Goal: Information Seeking & Learning: Learn about a topic

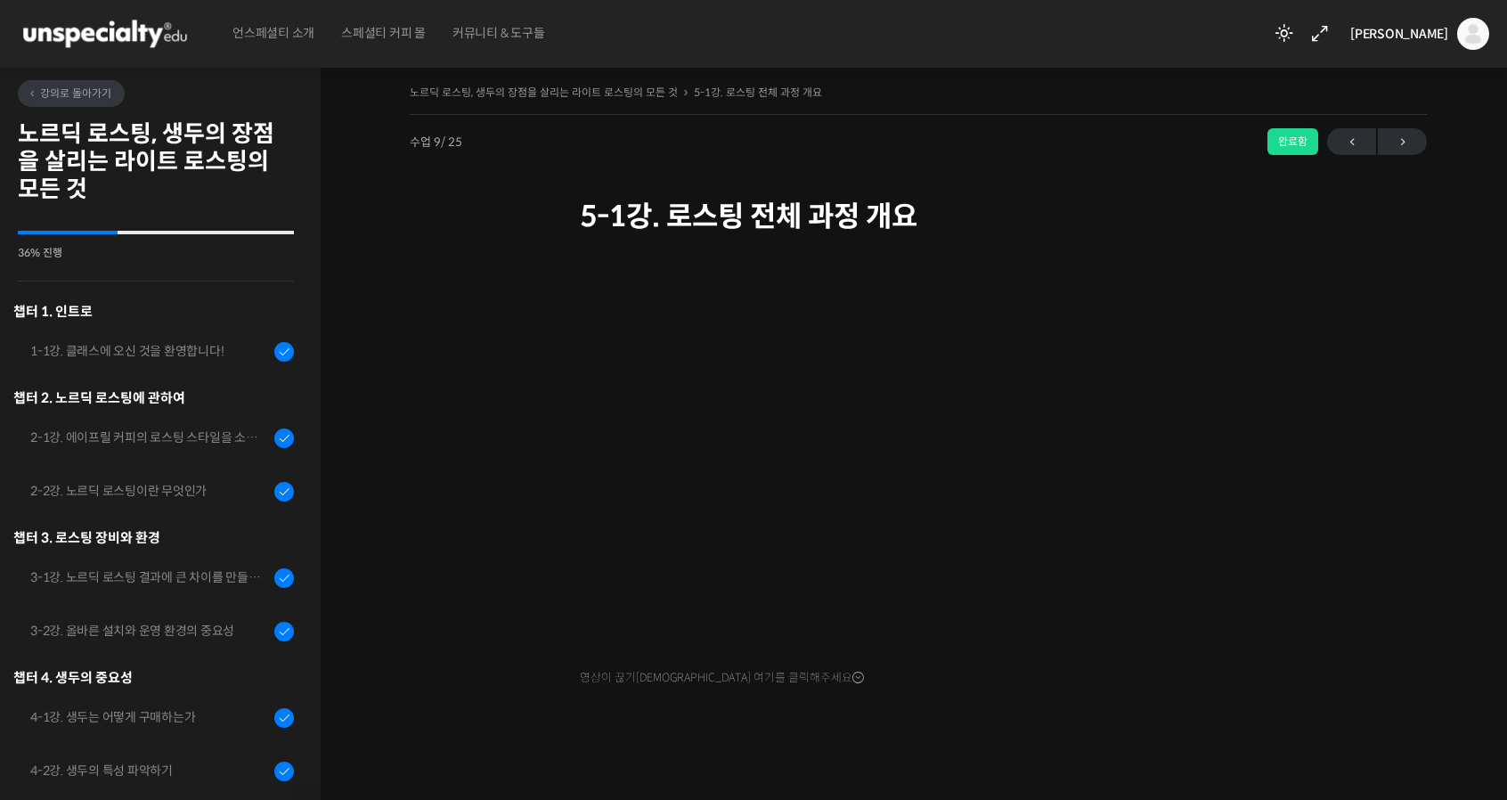
scroll to position [785, 0]
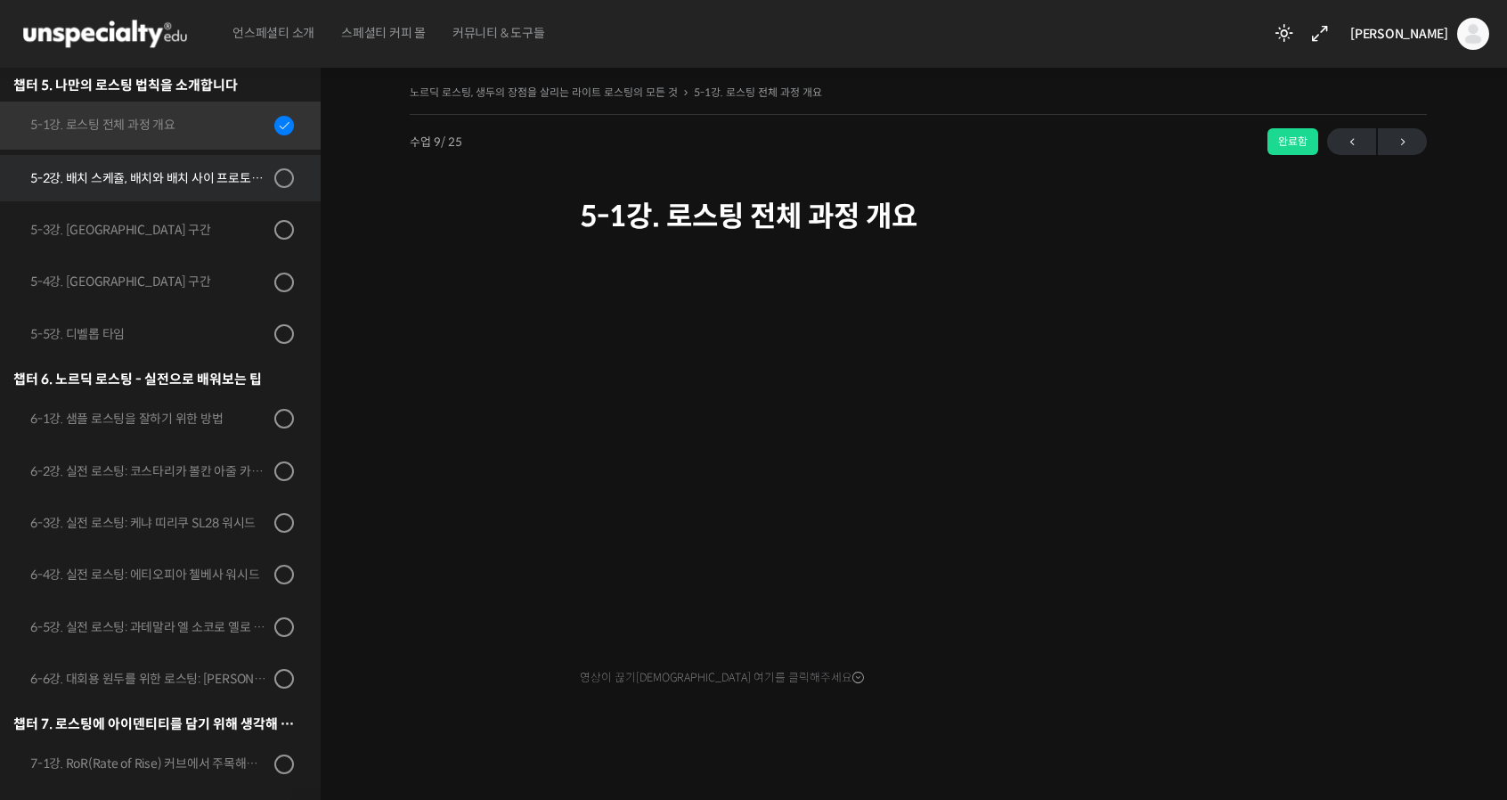
click at [122, 175] on div "5-2강. 배치 스케쥴, 배치와 배치 사이 프로토콜 & 투입 온도" at bounding box center [149, 178] width 239 height 20
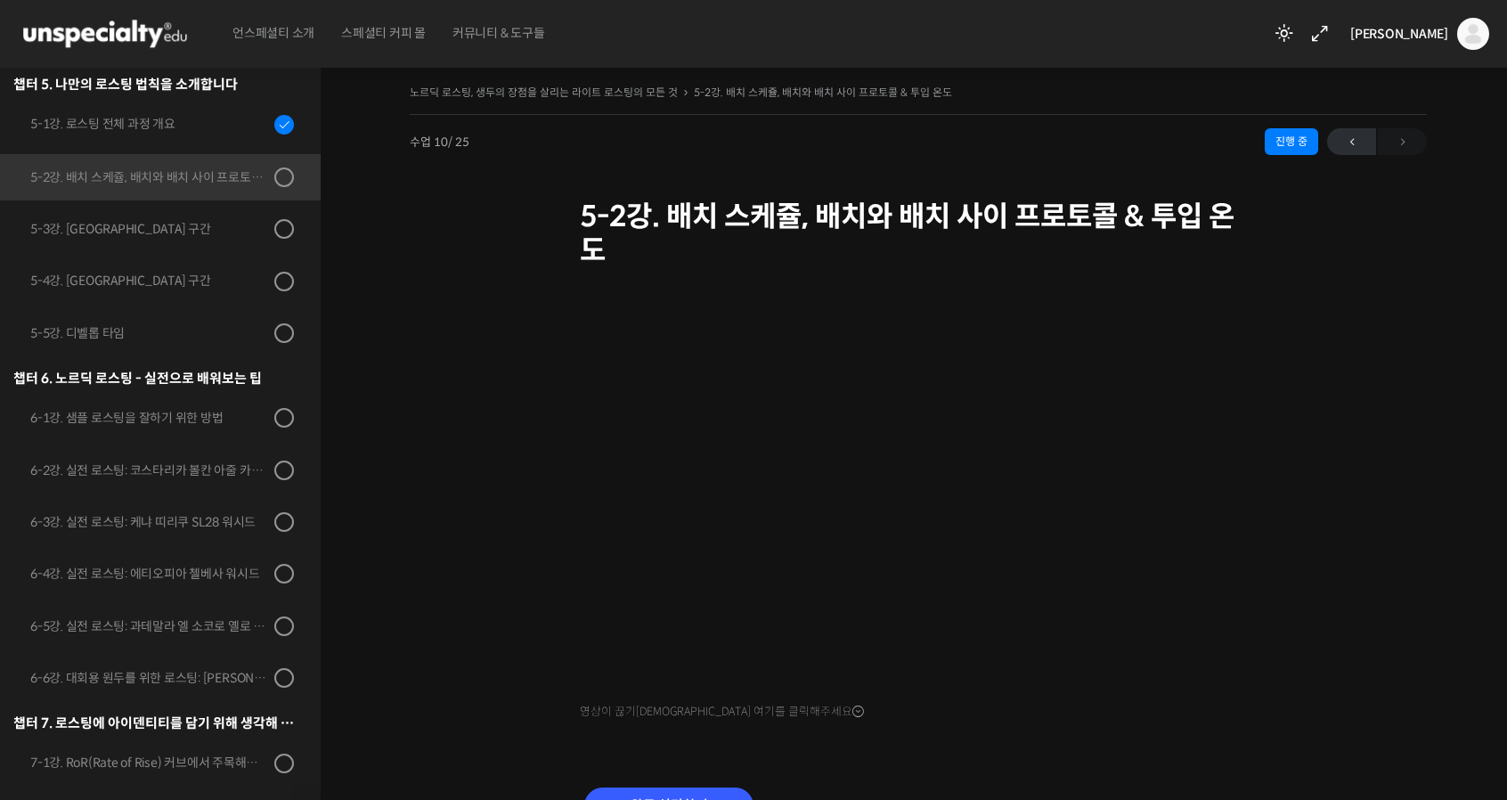
scroll to position [872, 0]
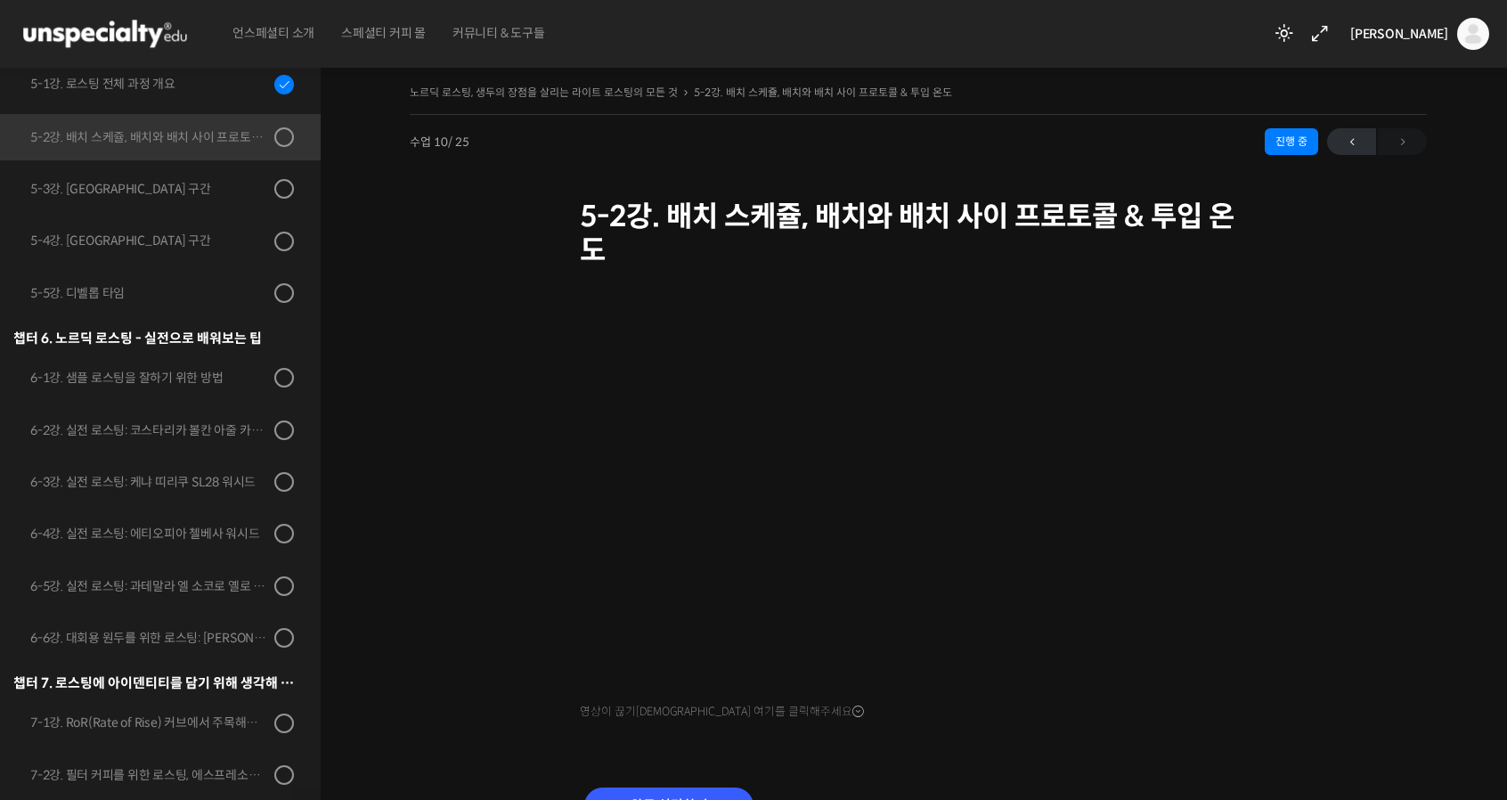
scroll to position [872, 0]
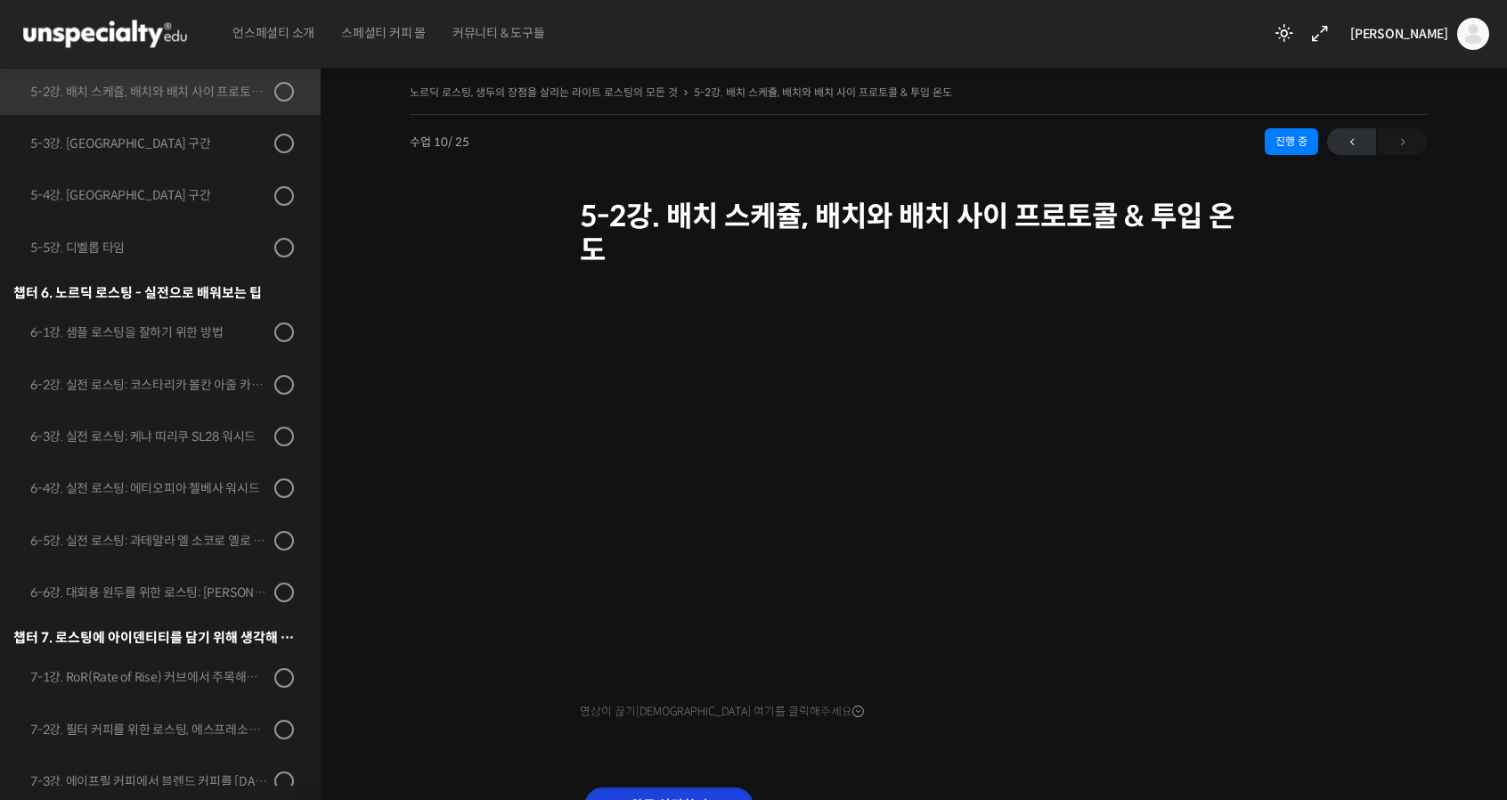
click at [658, 796] on input "완료 처리하기" at bounding box center [668, 805] width 169 height 37
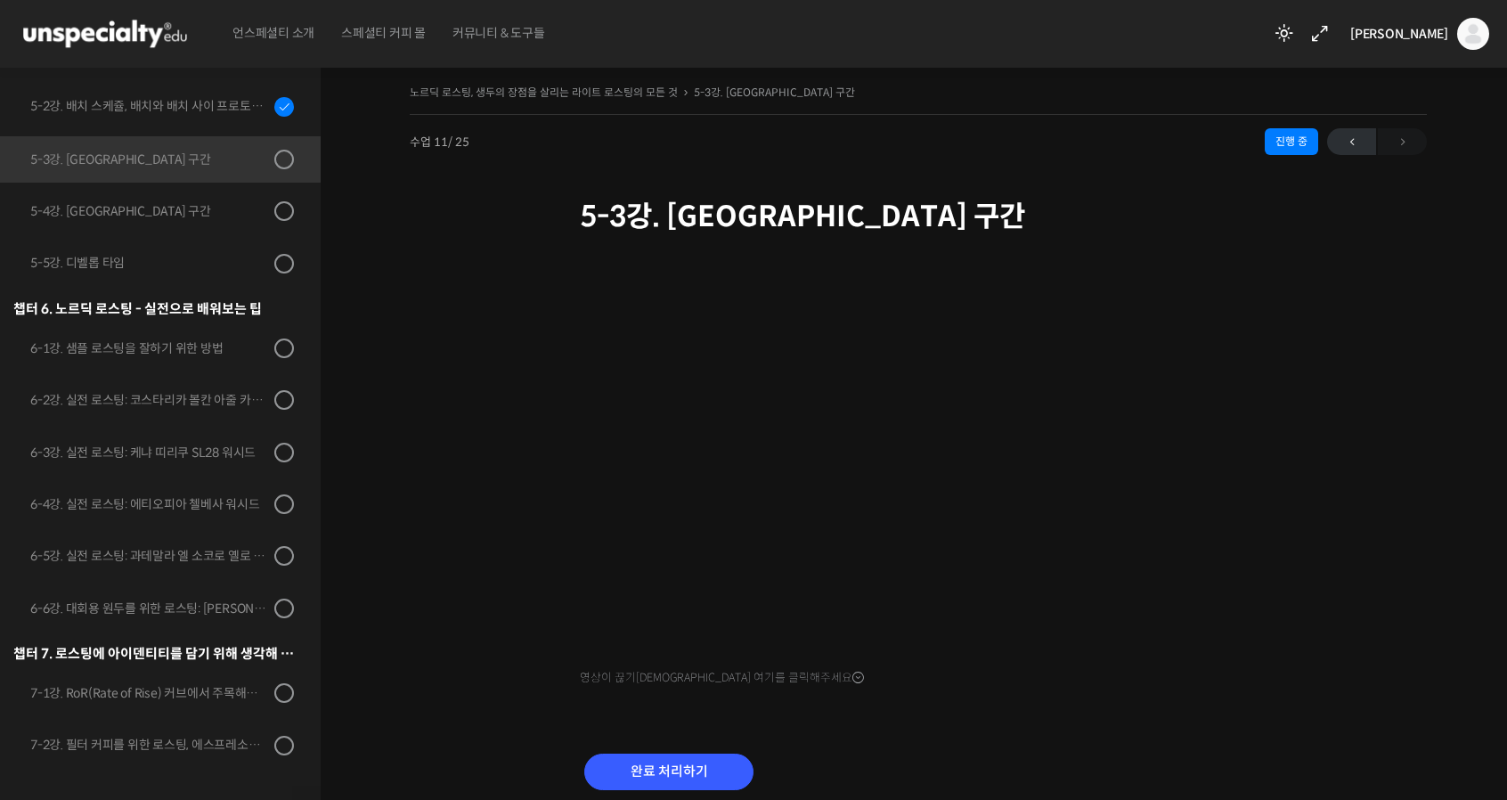
scroll to position [925, 0]
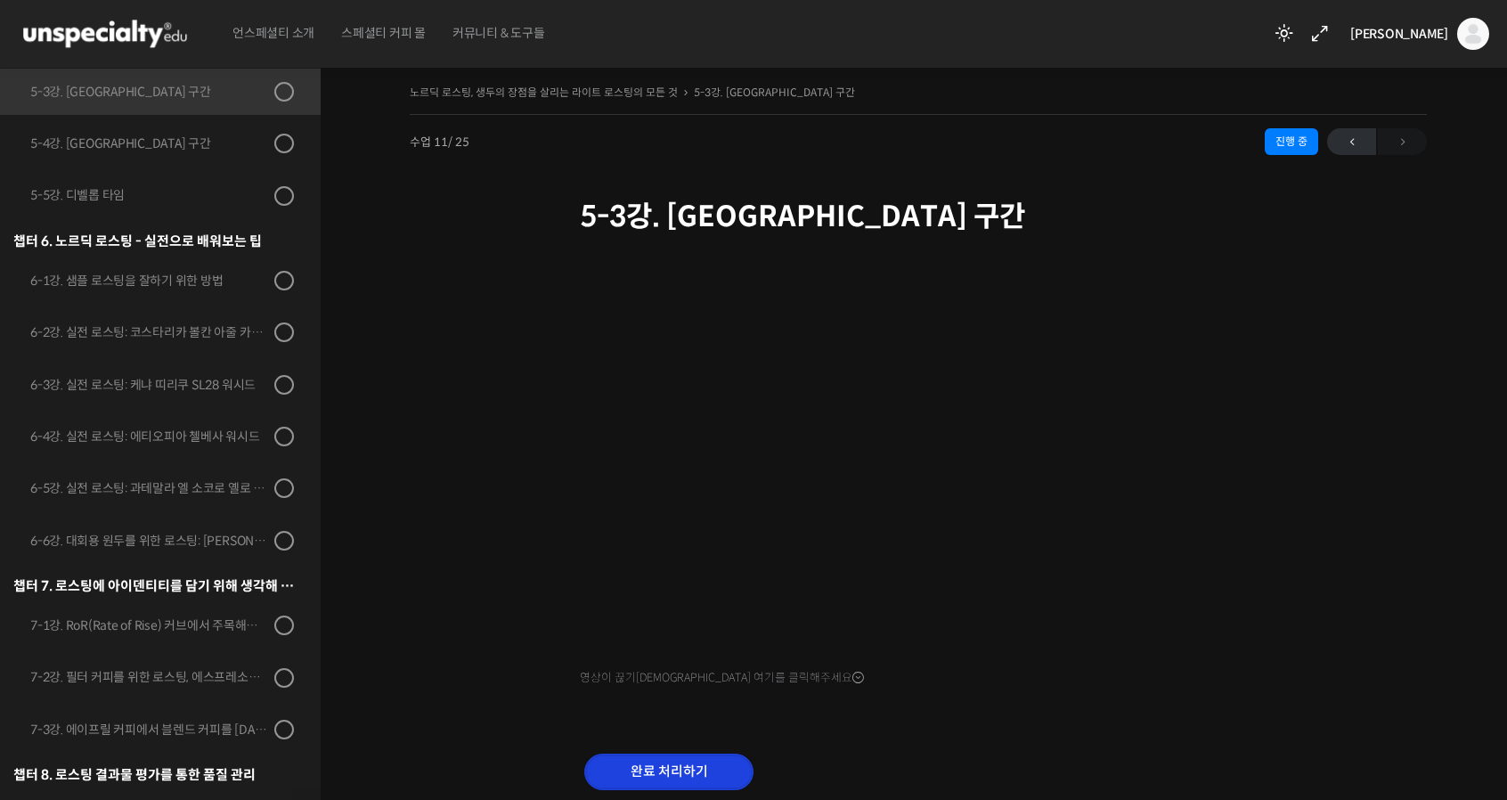
click at [689, 770] on input "완료 처리하기" at bounding box center [668, 771] width 169 height 37
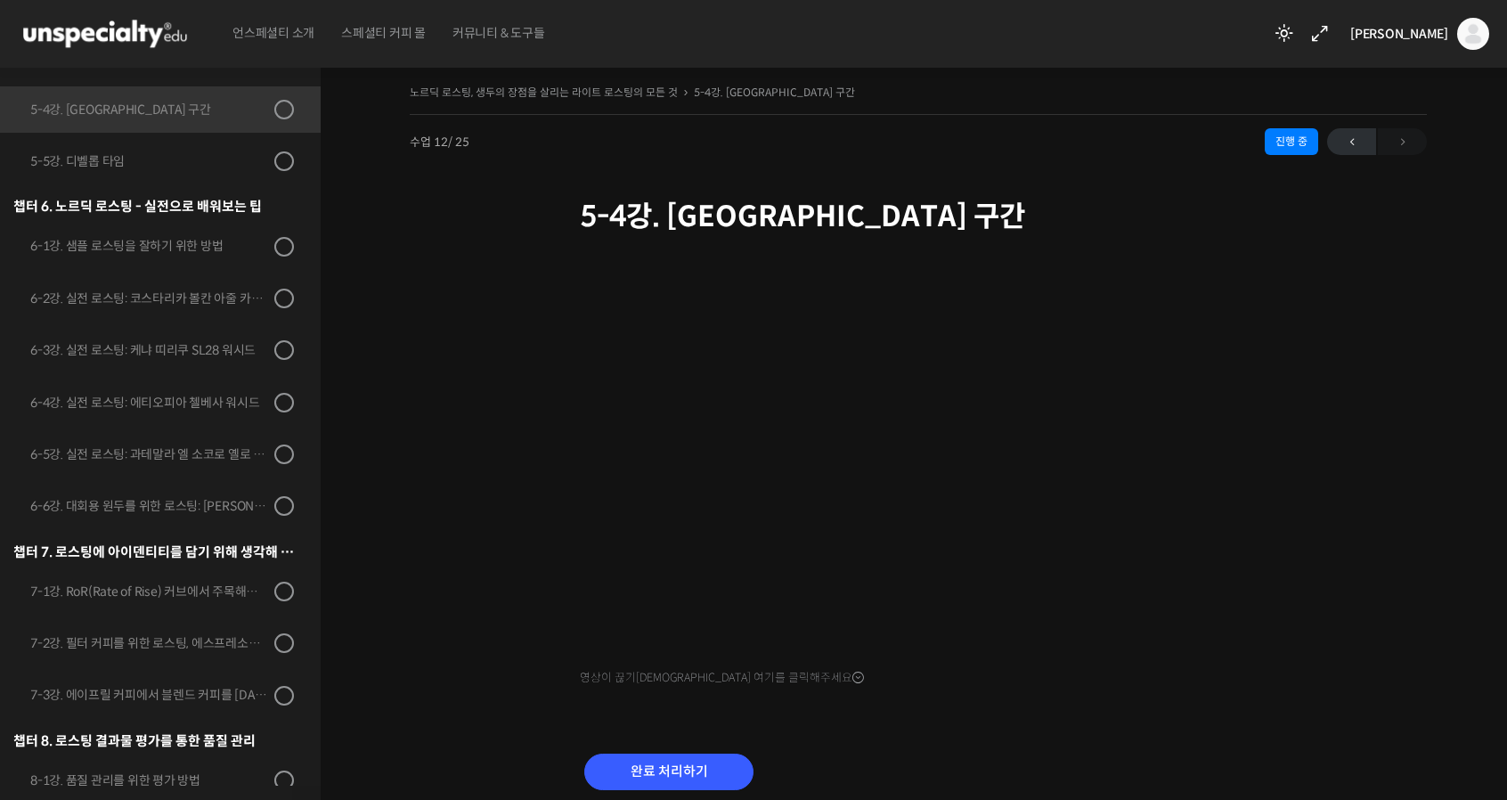
scroll to position [979, 0]
